Goal: Check status: Check status

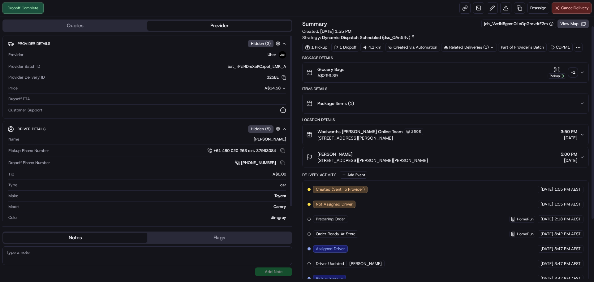
scroll to position [98, 0]
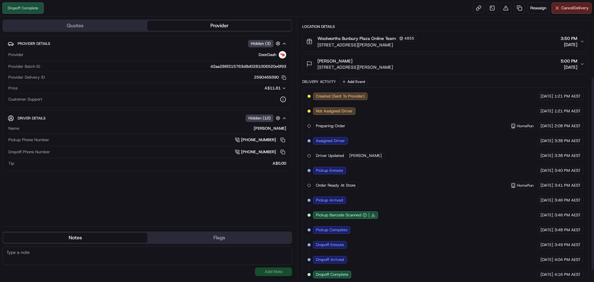
scroll to position [98, 0]
